Goal: Transaction & Acquisition: Purchase product/service

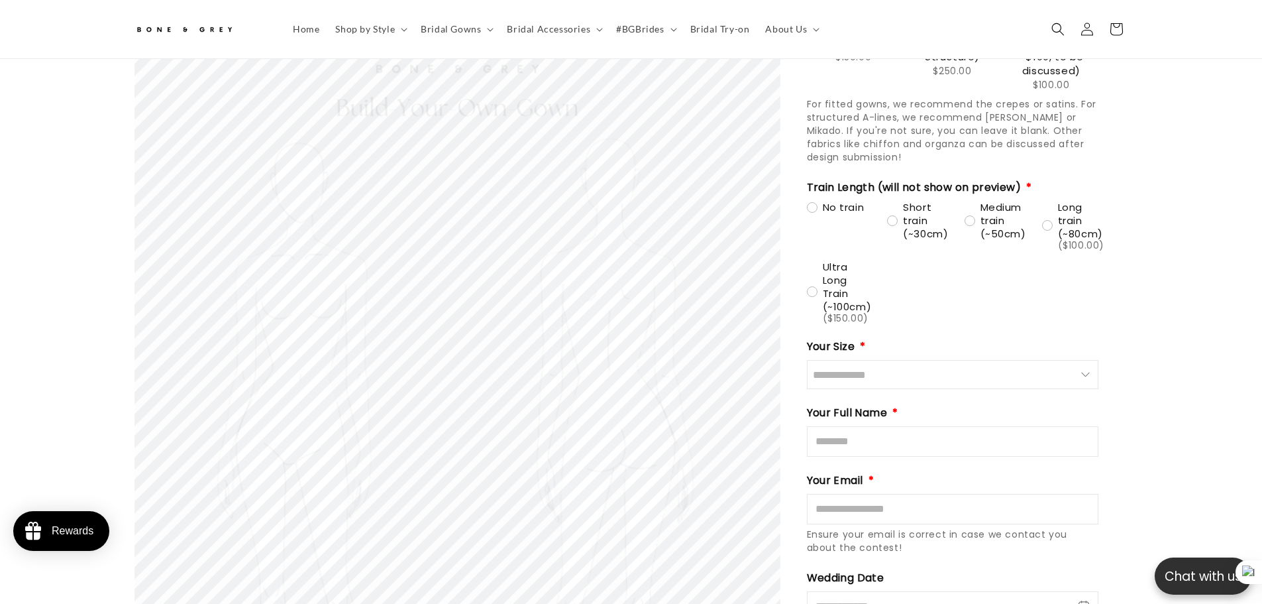
scroll to position [1451, 0]
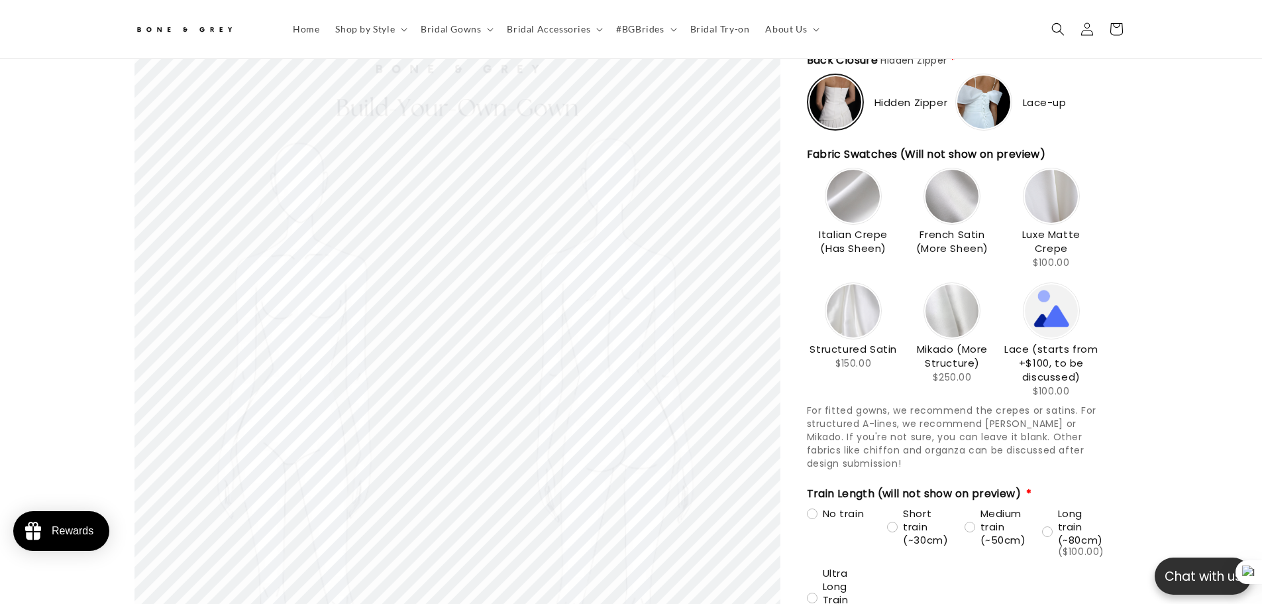
click at [856, 201] on img at bounding box center [853, 196] width 53 height 53
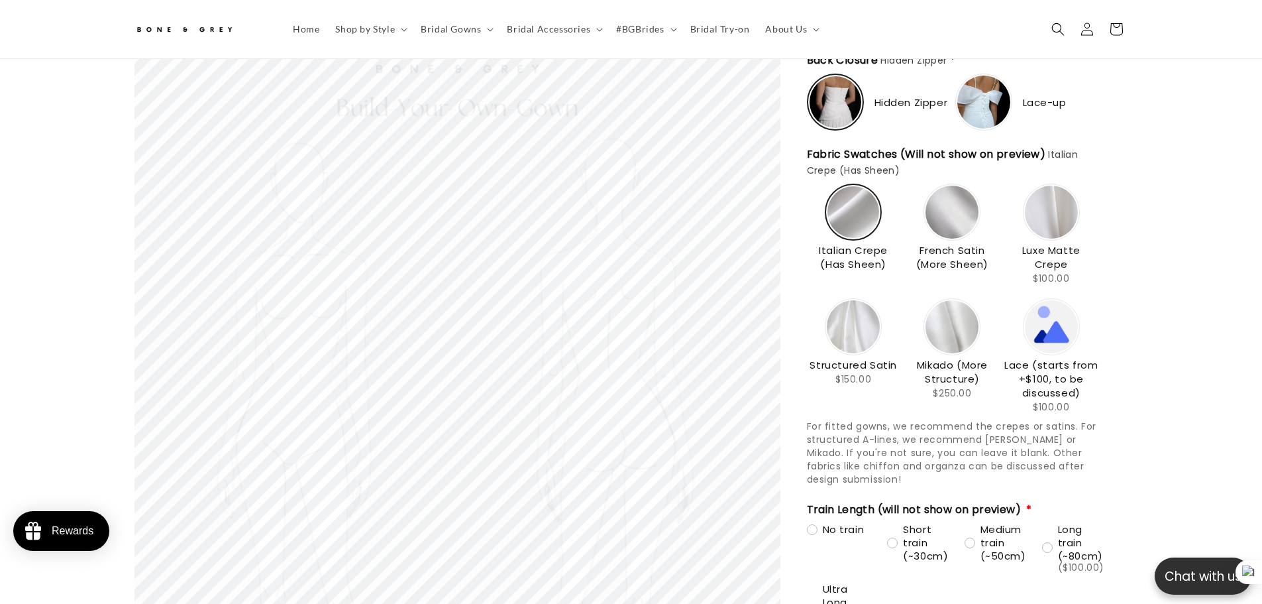
scroll to position [0, 729]
click at [953, 217] on img at bounding box center [952, 212] width 53 height 53
click at [1053, 222] on img at bounding box center [1051, 212] width 53 height 53
click at [901, 214] on div "Italian Crepe (Has Sheen) French Satin (More Sheen) $100.00" at bounding box center [953, 300] width 292 height 233
type input "**********"
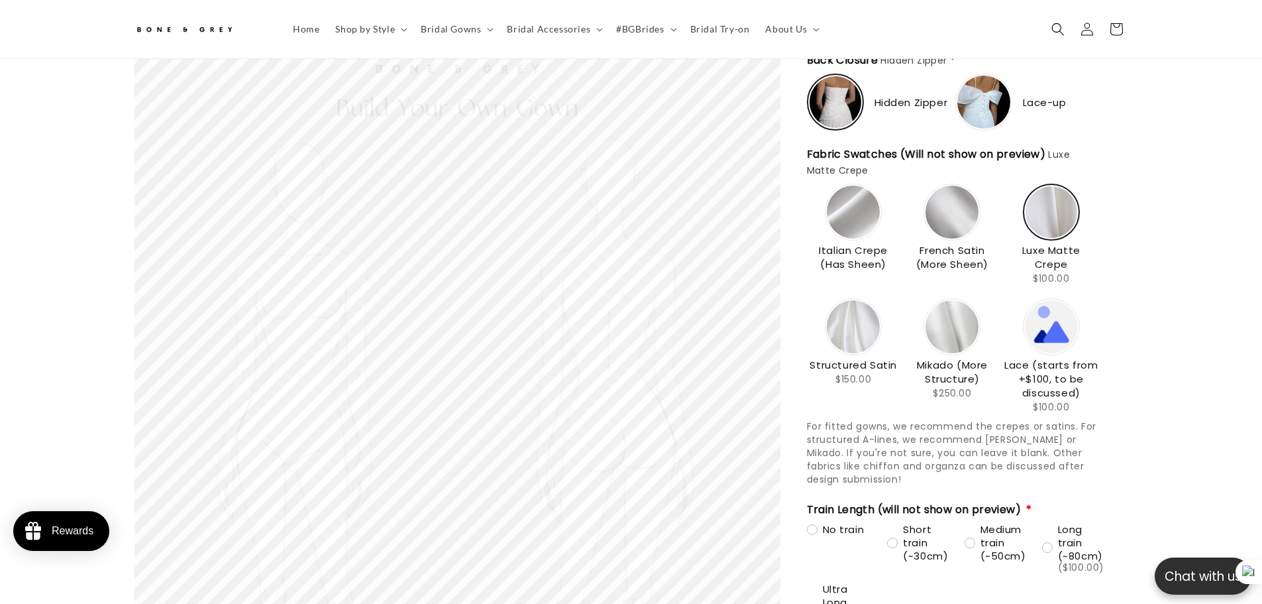
click at [943, 213] on img at bounding box center [952, 212] width 53 height 53
click at [811, 243] on span "Italian Crepe (Has Sheen)" at bounding box center [853, 257] width 93 height 28
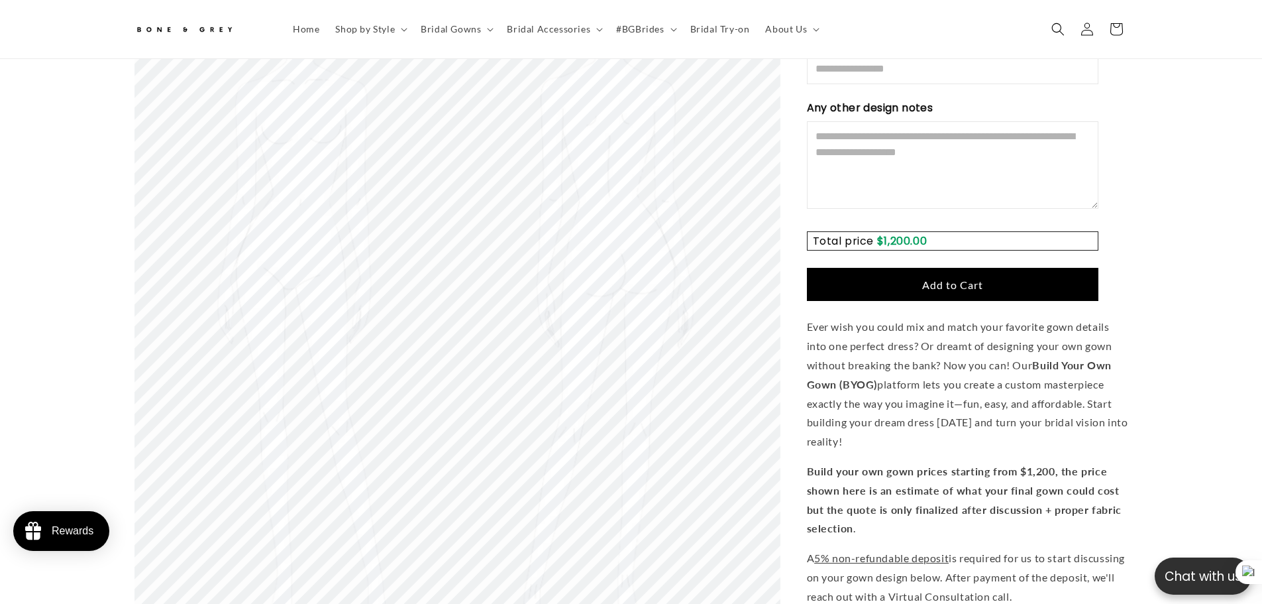
scroll to position [2378, 0]
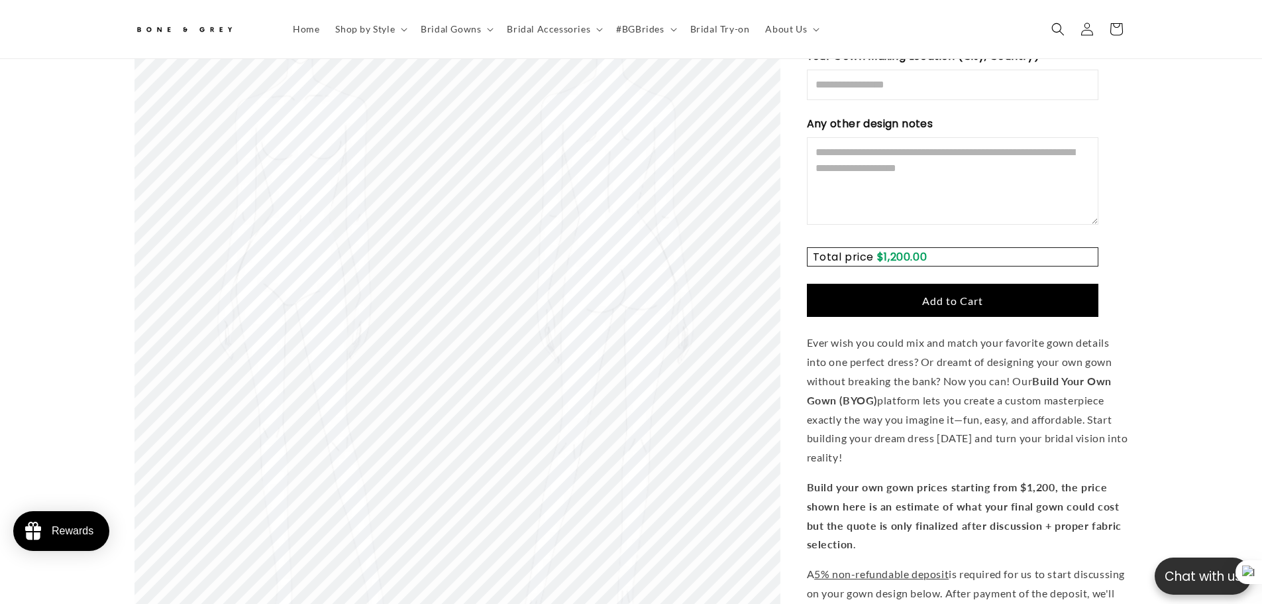
click at [893, 284] on button "Add to Cart" at bounding box center [953, 300] width 292 height 33
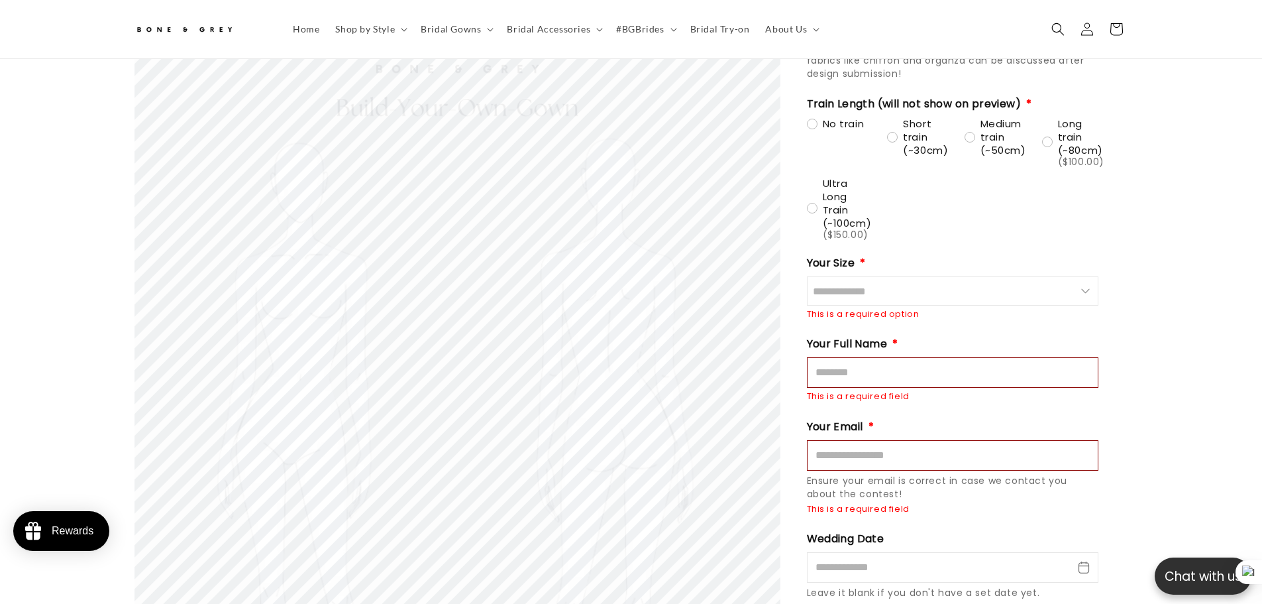
scroll to position [1855, 0]
